Goal: Transaction & Acquisition: Purchase product/service

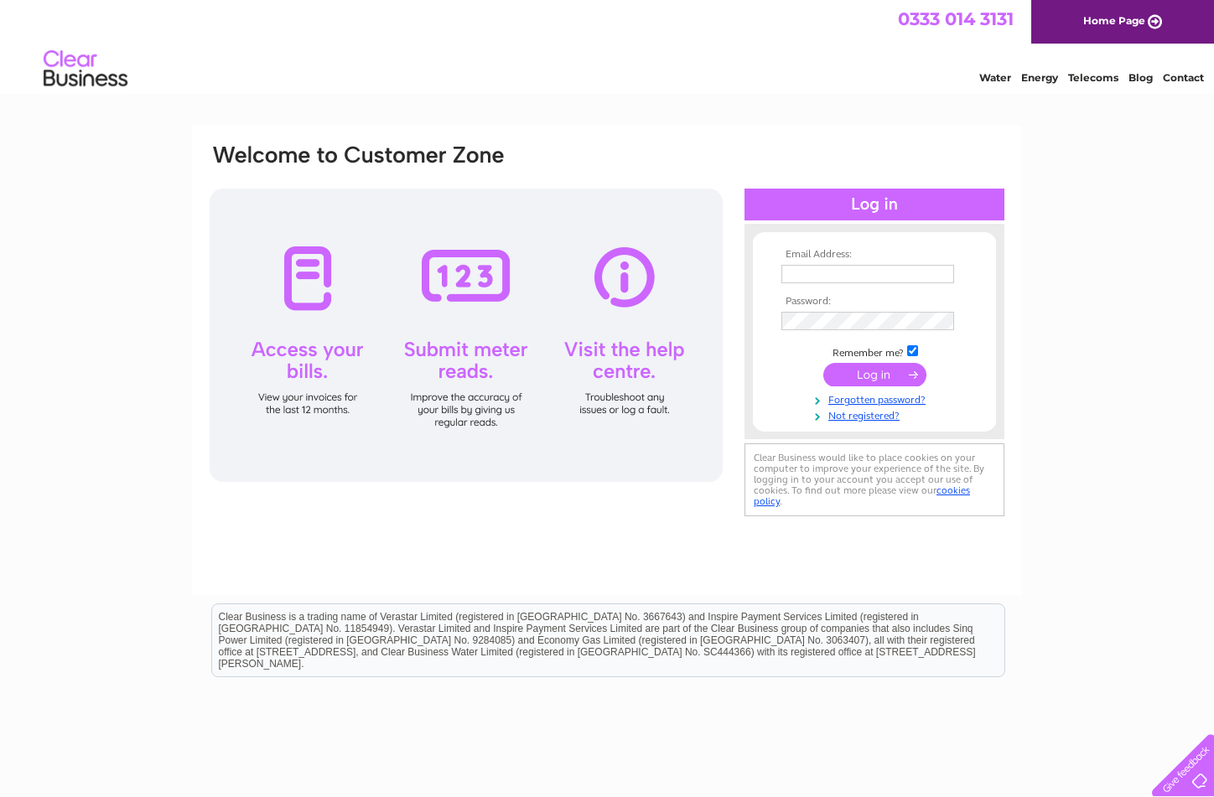
type input "liz.cathie@mcconechys.co.uk"
click at [875, 365] on input "submit" at bounding box center [874, 374] width 103 height 23
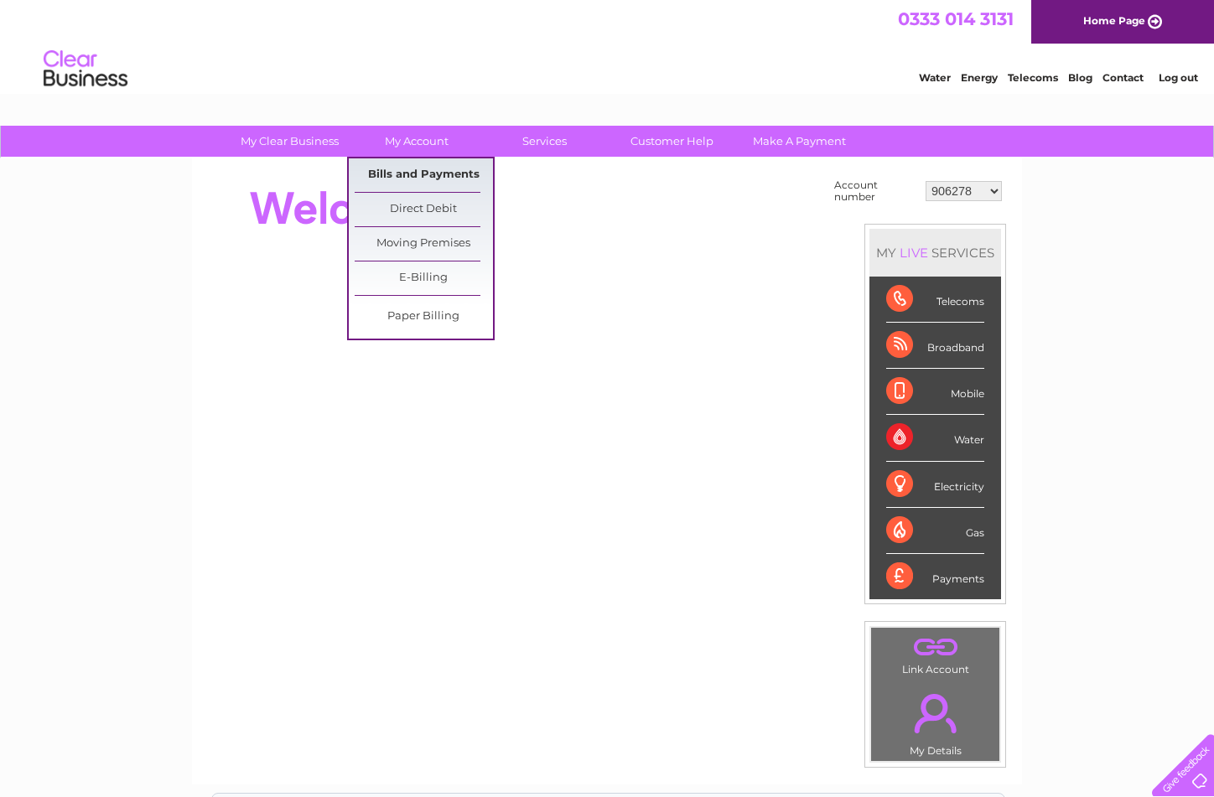
click at [415, 169] on link "Bills and Payments" at bounding box center [424, 175] width 138 height 34
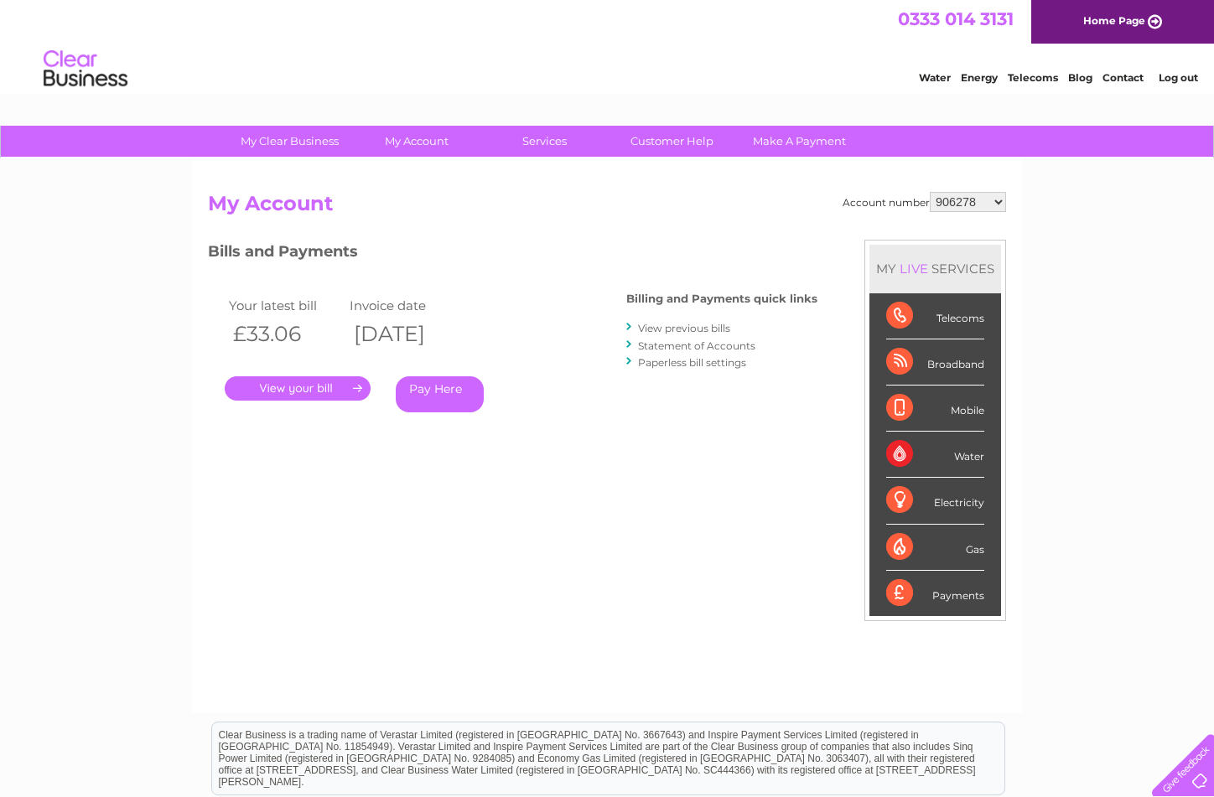
click at [996, 202] on select "906278 924386 939191 957274 1138141 30299411 30312157" at bounding box center [968, 202] width 76 height 20
select select "30299411"
click at [930, 192] on select "906278 924386 939191 957274 1138141 30299411 30312157" at bounding box center [968, 202] width 76 height 20
click at [672, 345] on link "Statement of Accounts" at bounding box center [696, 346] width 117 height 13
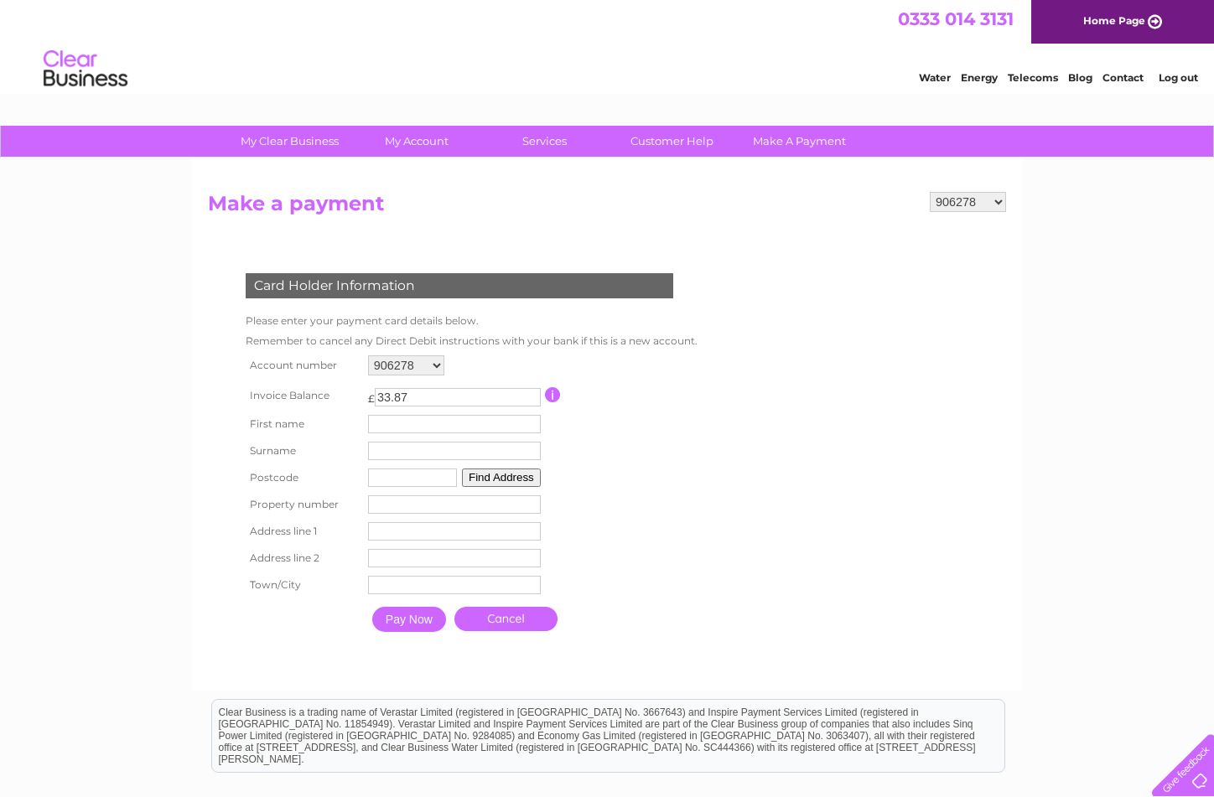
click at [437, 366] on select "906278 924386 939191 957274 1138141 30299411 30312157" at bounding box center [406, 366] width 76 height 20
select select "30299411"
click at [368, 356] on select "906278 924386 939191 957274 1138141 30299411 30312157" at bounding box center [406, 366] width 76 height 20
click at [443, 425] on input "text" at bounding box center [454, 424] width 173 height 18
type input "Mark"
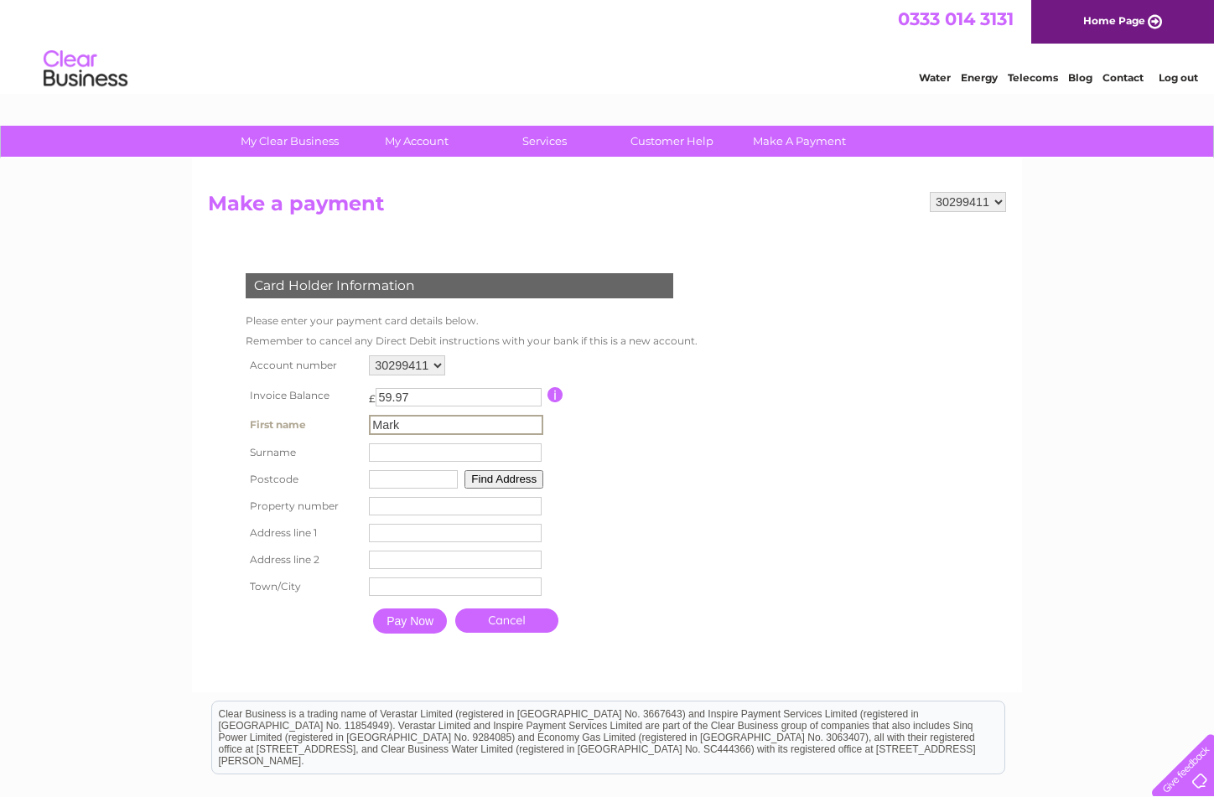
type input "[PERSON_NAME]"
type input "KA7 4HU"
click at [487, 482] on button "Find Address" at bounding box center [504, 479] width 79 height 18
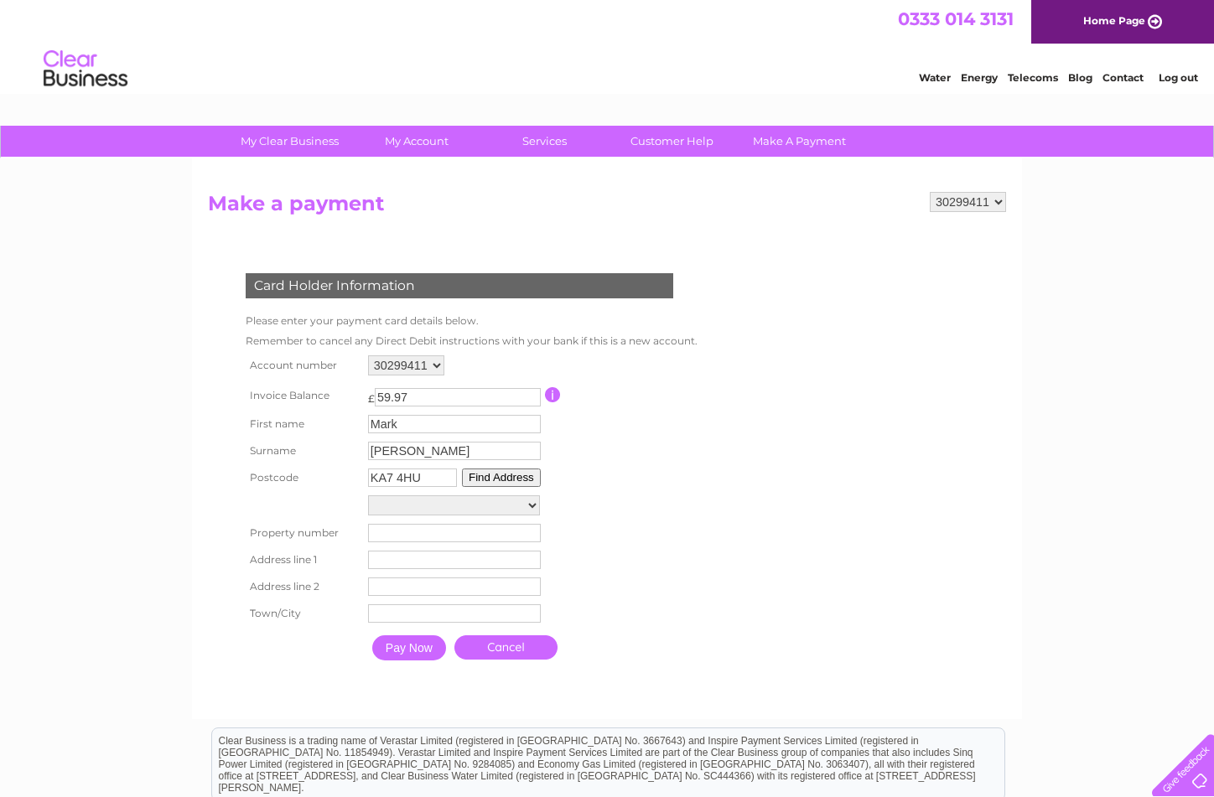
click at [475, 499] on select "[GEOGRAPHIC_DATA][PERSON_NAME] 46M From [GEOGRAPHIC_DATA][PERSON_NAME] Proposed…" at bounding box center [454, 506] width 172 height 20
select select ",,,Ayr"
click at [368, 496] on select "[GEOGRAPHIC_DATA][PERSON_NAME] 46M From [GEOGRAPHIC_DATA][PERSON_NAME] Proposed…" at bounding box center [454, 507] width 172 height 22
type input "Ayr"
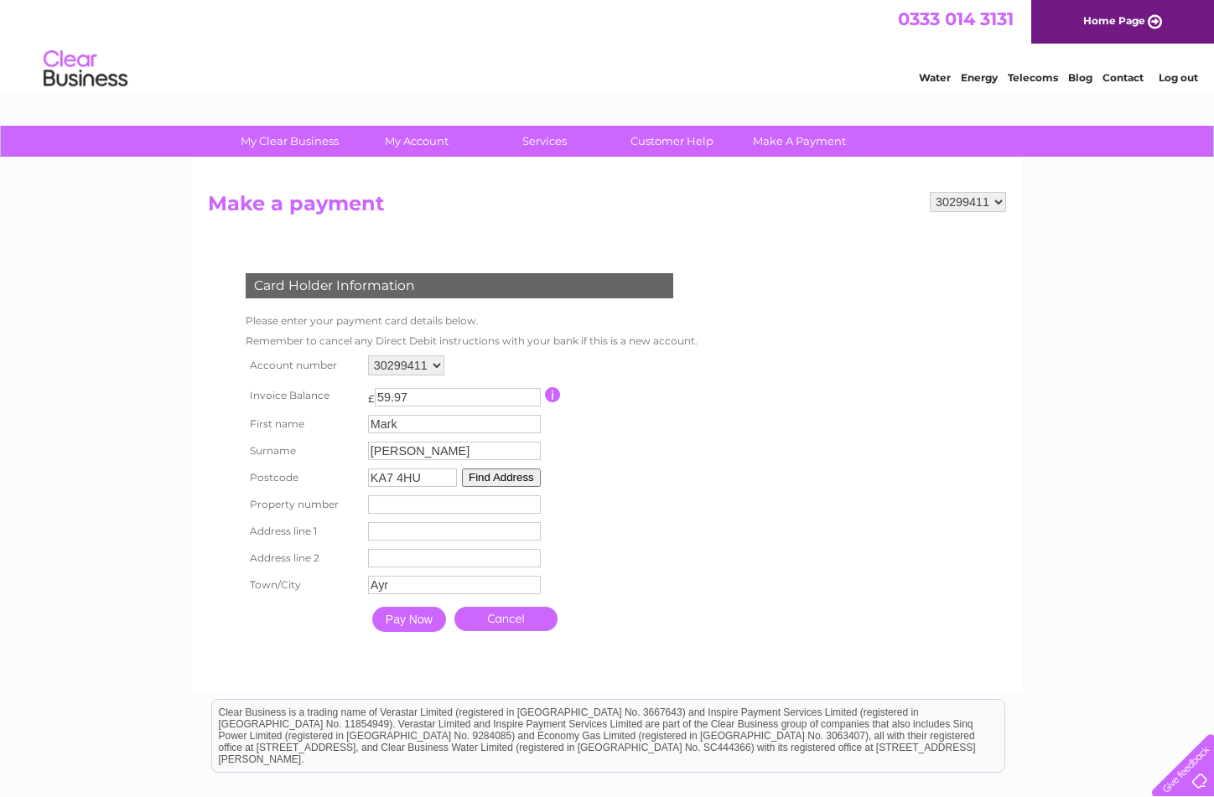
click at [451, 505] on input "number" at bounding box center [454, 505] width 173 height 18
click at [371, 534] on input "text" at bounding box center [456, 532] width 174 height 20
type input "[GEOGRAPHIC_DATA][PERSON_NAME]"
type input "[GEOGRAPHIC_DATA]"
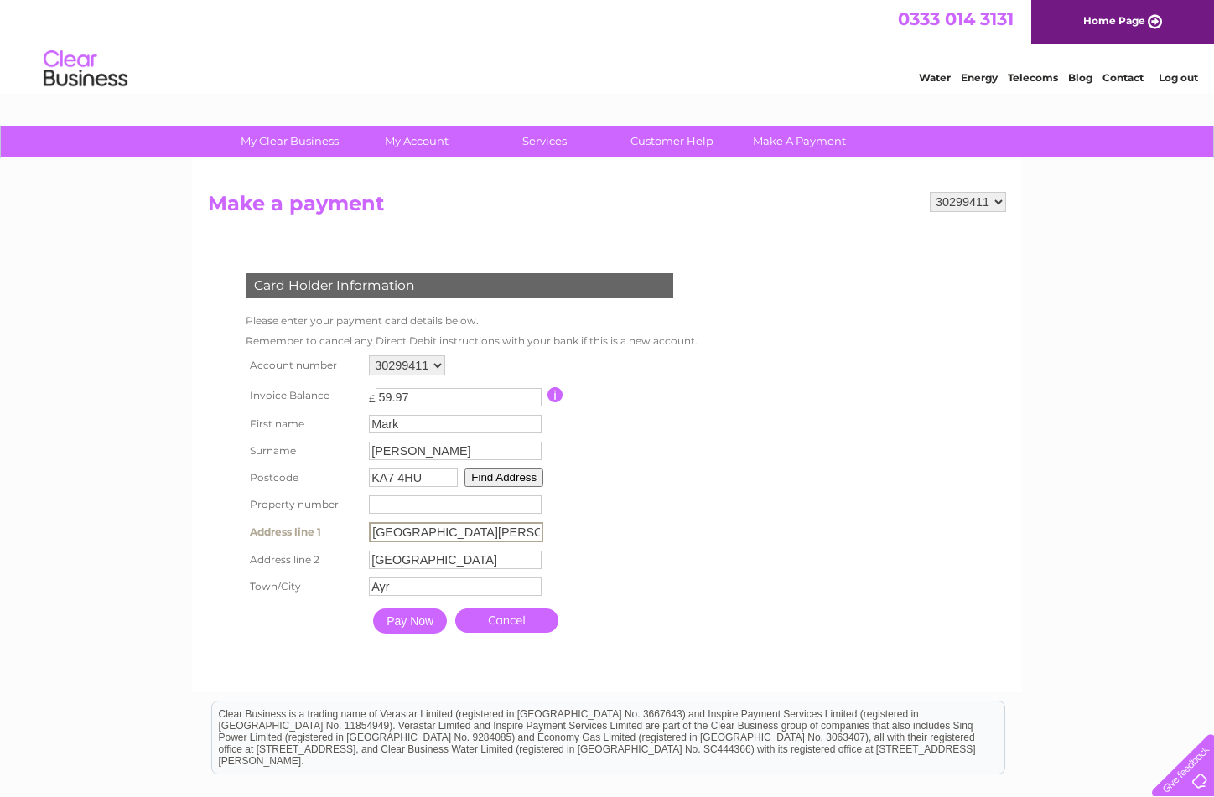
click at [670, 573] on table "Account number 906278 924386 939191 957274 1138141 30299411 30312157 Invoice Ba…" at bounding box center [470, 496] width 457 height 291
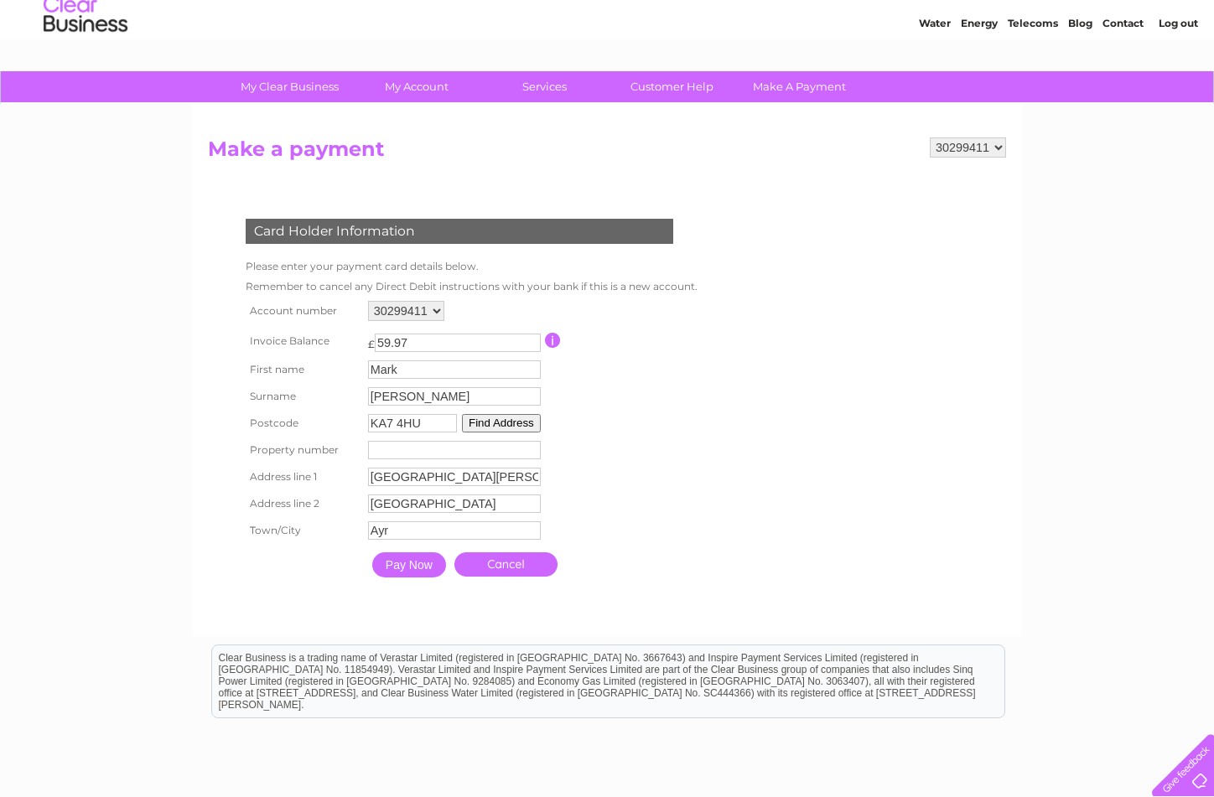
scroll to position [84, 0]
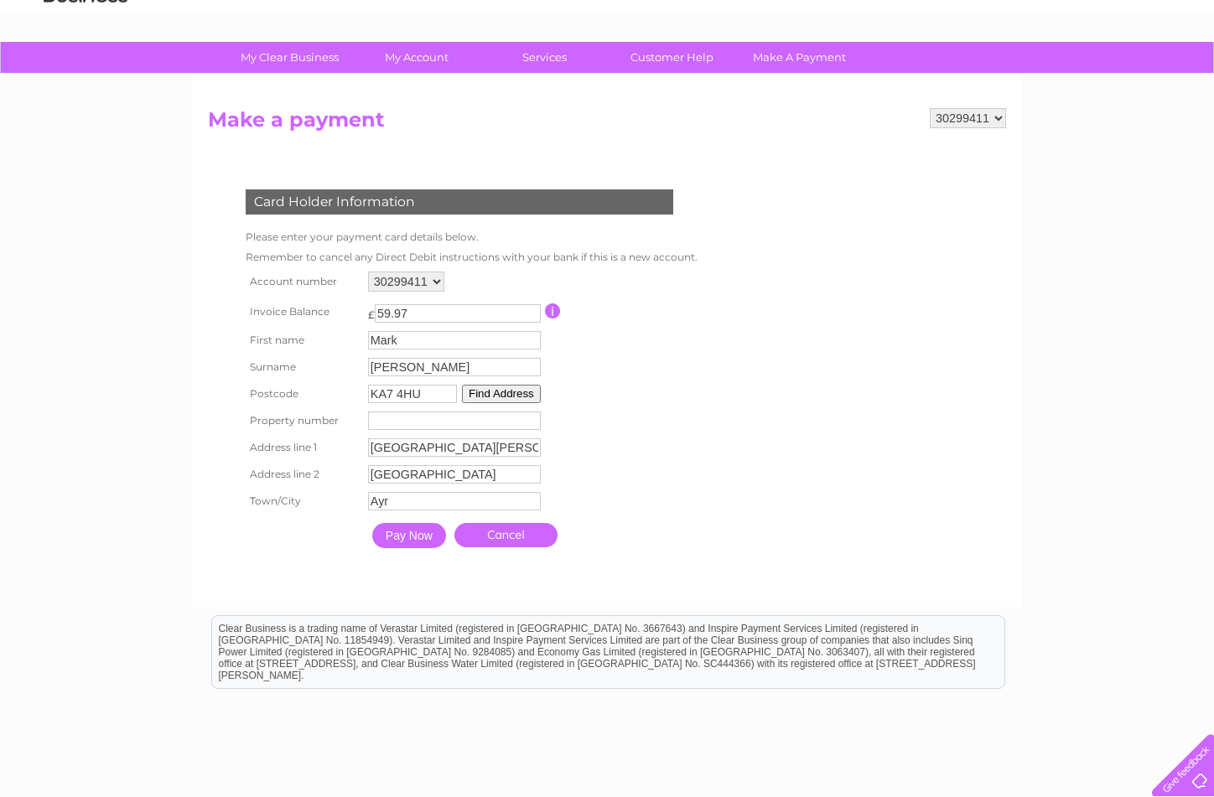
click at [394, 538] on input "Pay Now" at bounding box center [409, 535] width 74 height 25
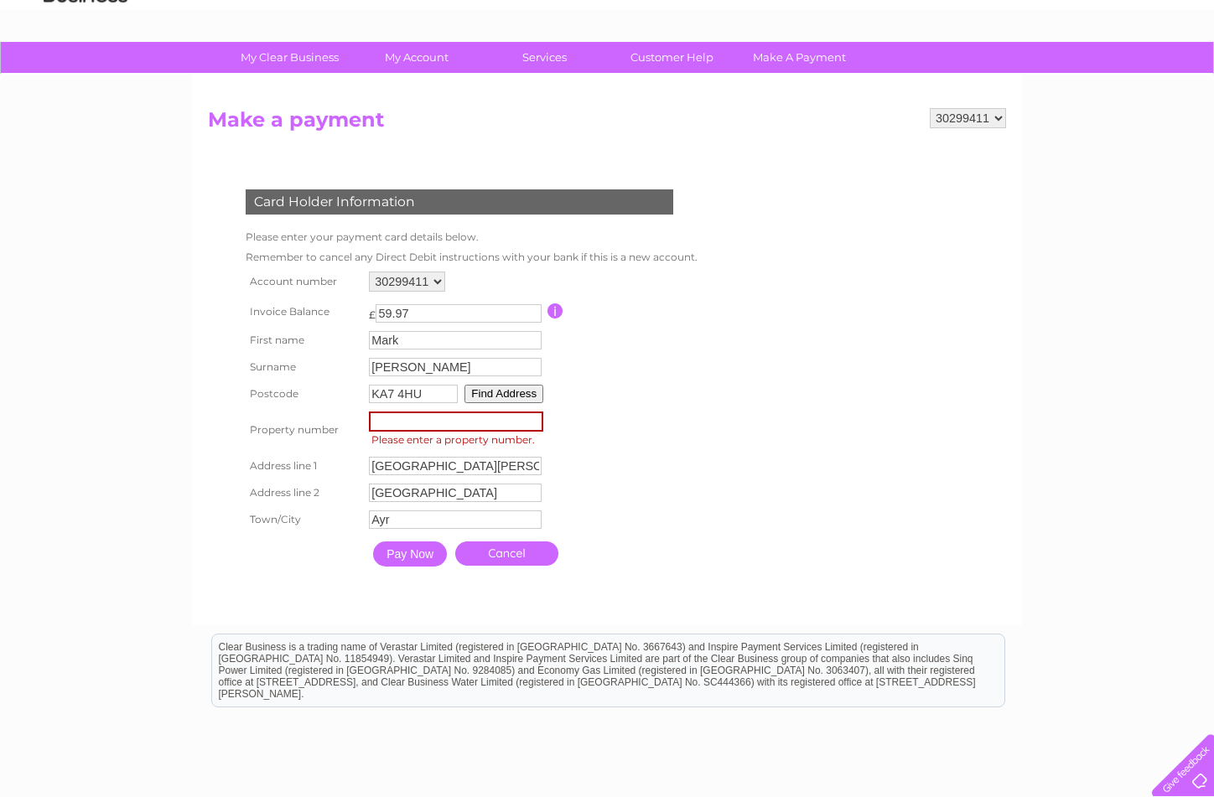
click at [413, 420] on input "number" at bounding box center [456, 422] width 174 height 20
click at [412, 422] on input "number" at bounding box center [456, 422] width 174 height 20
drag, startPoint x: 392, startPoint y: 422, endPoint x: 351, endPoint y: 422, distance: 41.9
click at [351, 422] on tr "Property number Property Number Please enter a property number." at bounding box center [470, 430] width 457 height 45
type input "1"
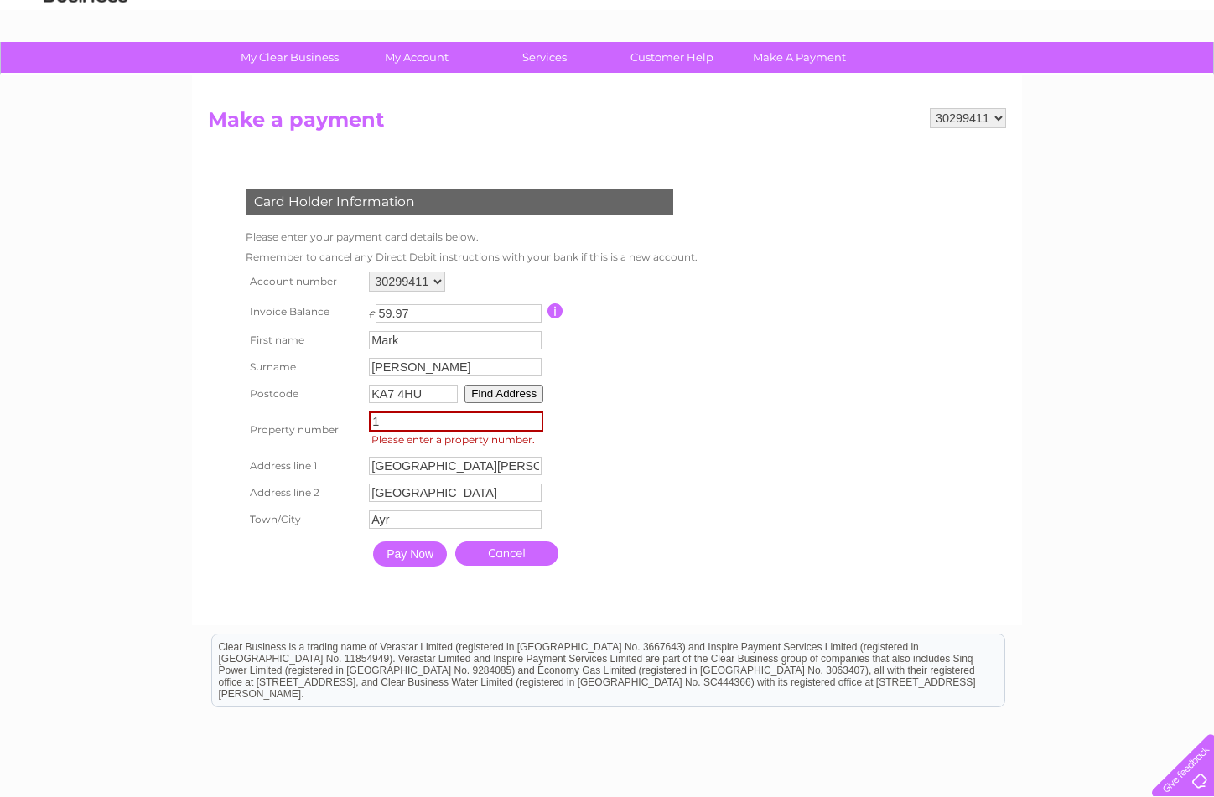
click at [682, 439] on table "Account number 906278 924386 939191 957274 1138141 30299411 30312157 Invoice Ba…" at bounding box center [470, 422] width 457 height 308
click at [429, 546] on input "Pay Now" at bounding box center [409, 552] width 74 height 25
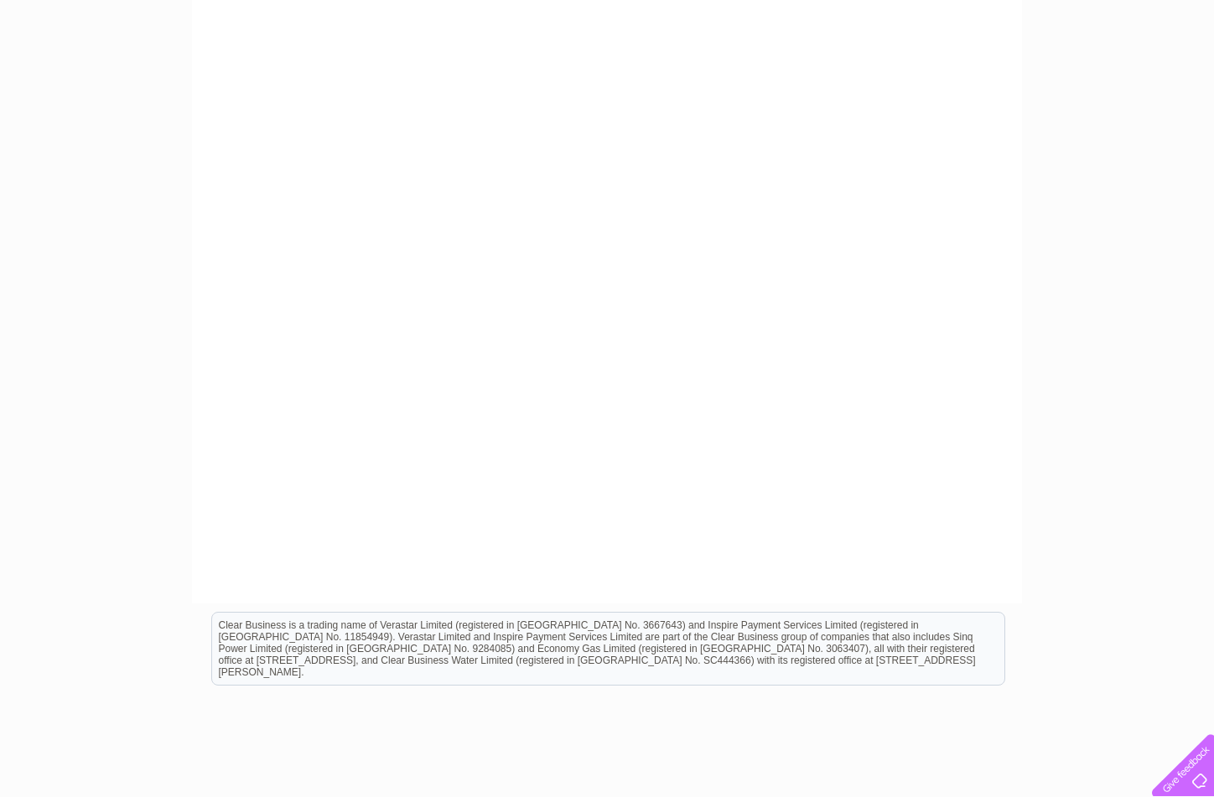
scroll to position [168, 0]
